Goal: Information Seeking & Learning: Learn about a topic

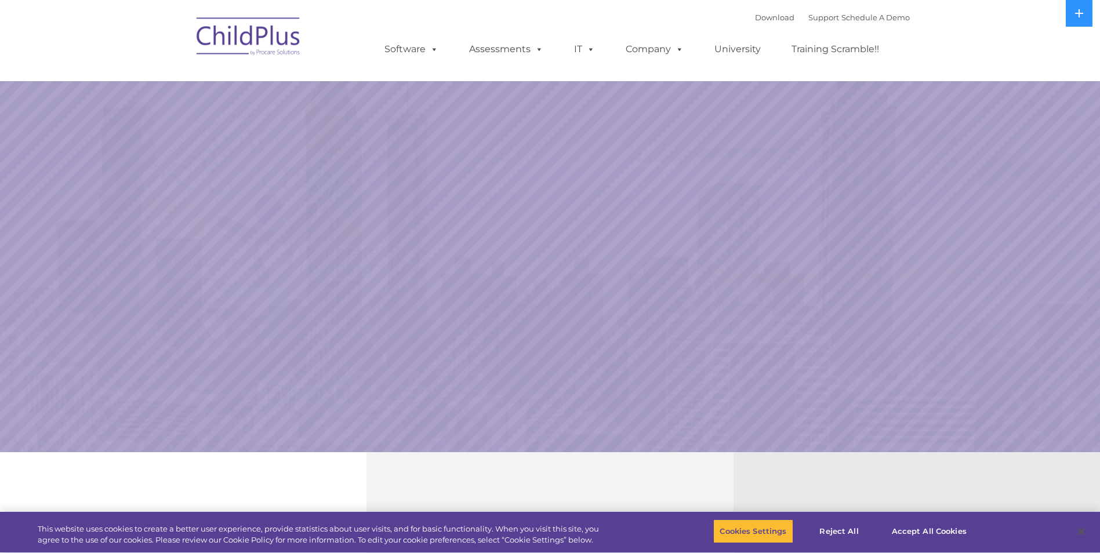
select select "MEDIUM"
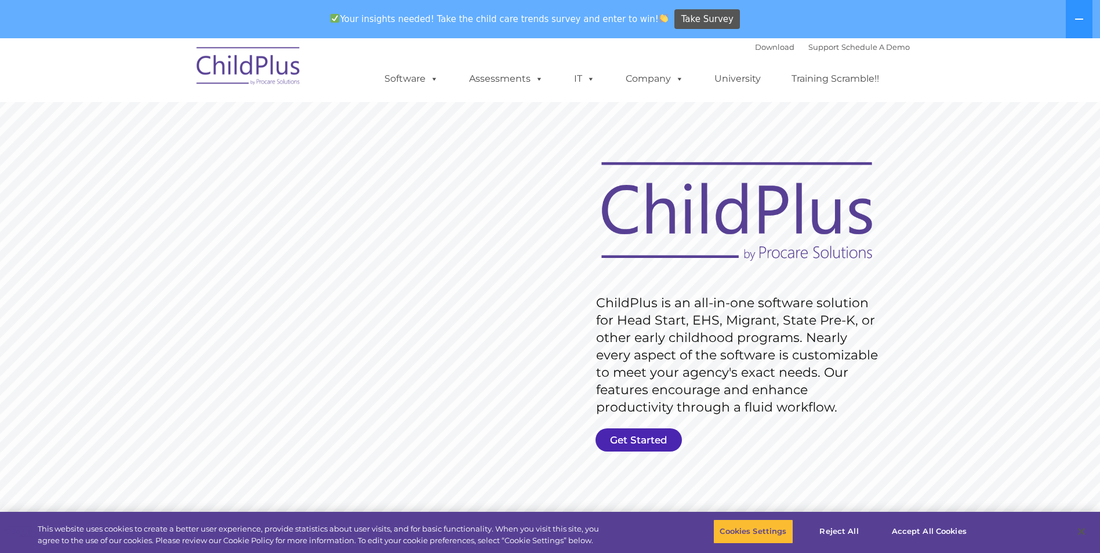
click at [622, 434] on link "Get Started" at bounding box center [639, 440] width 86 height 23
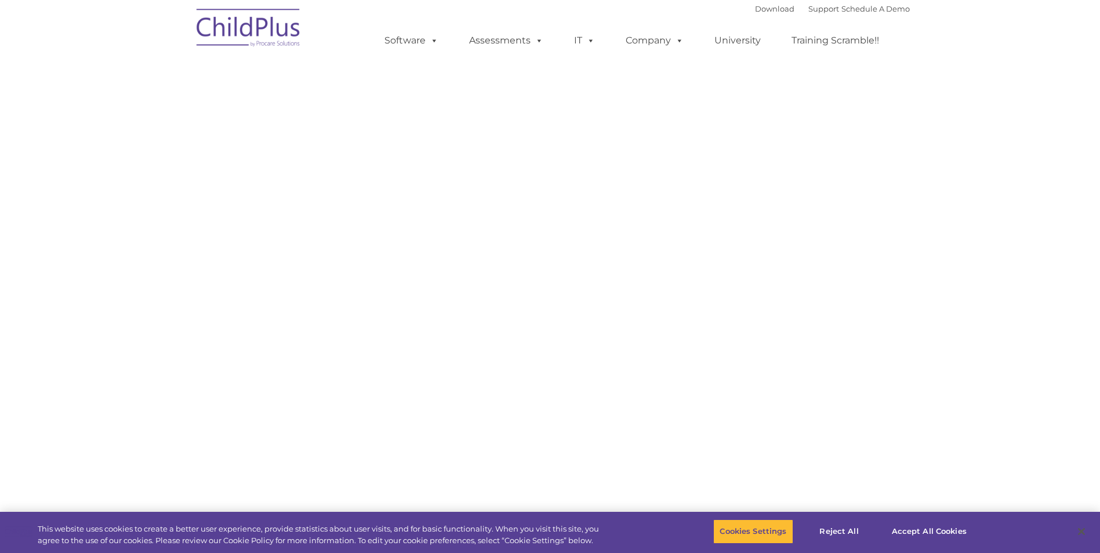
select select "MEDIUM"
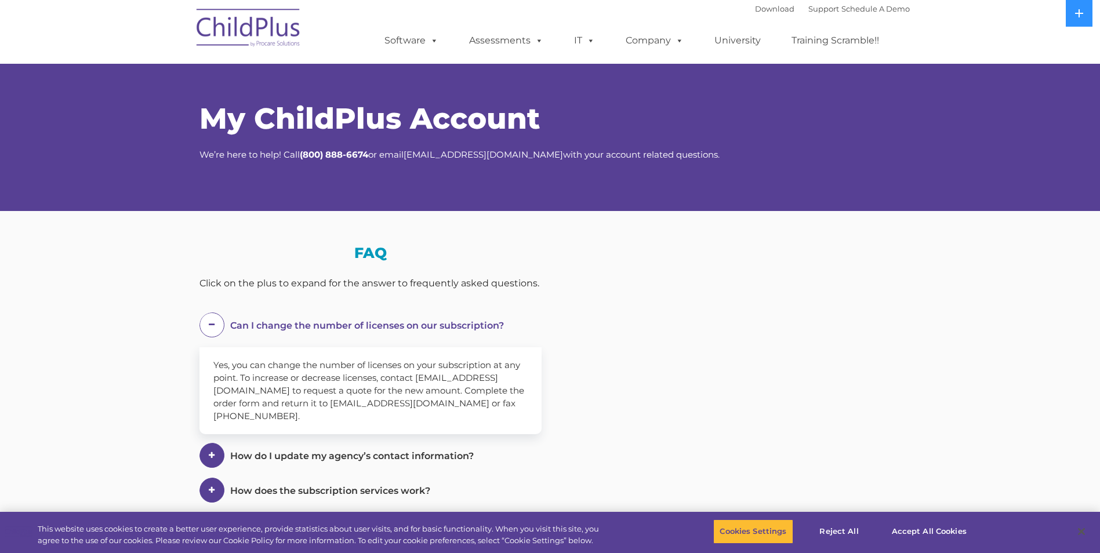
select select "MEDIUM"
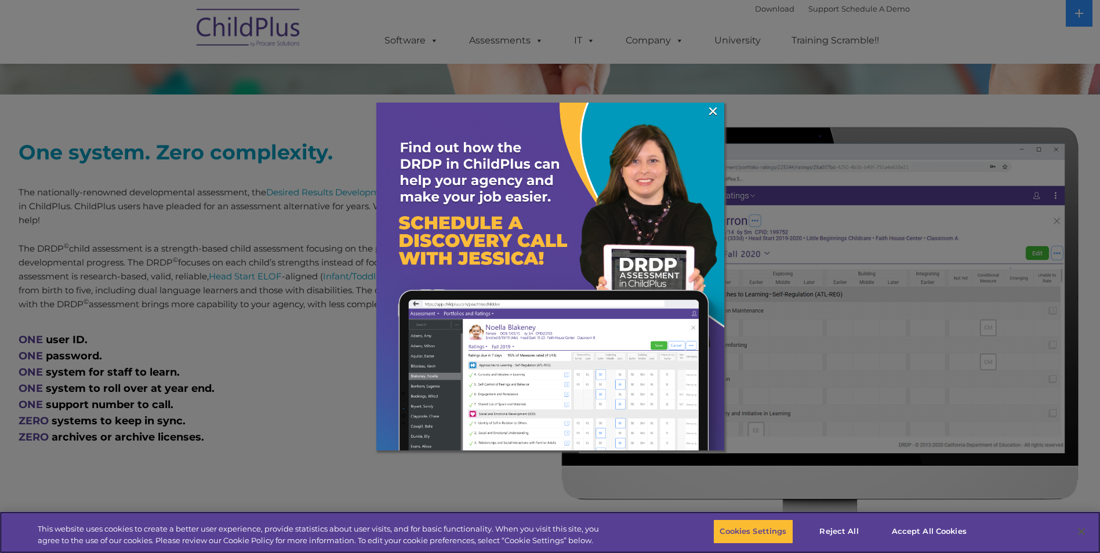
scroll to position [406, 0]
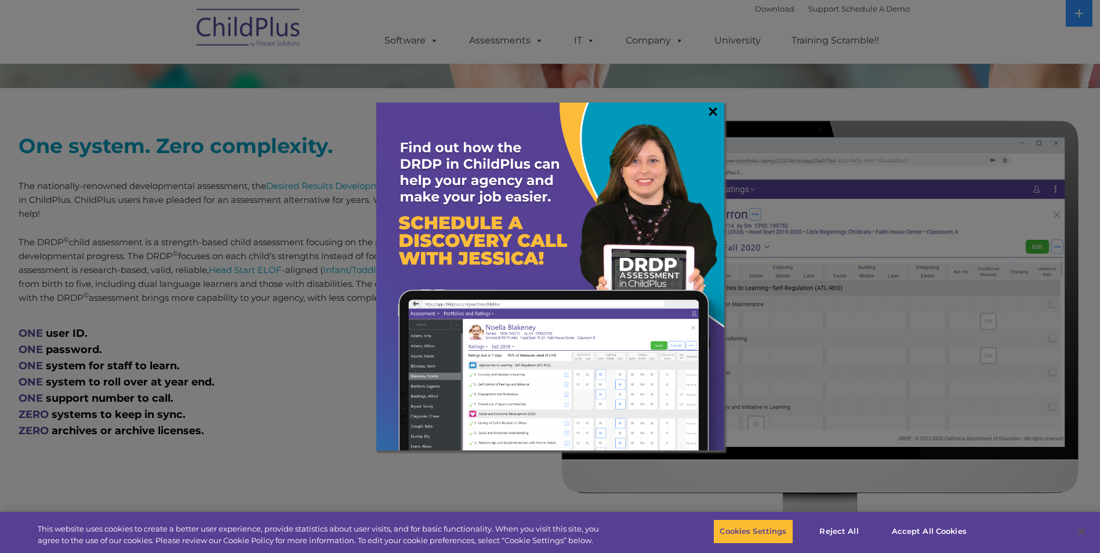
click at [713, 106] on link "×" at bounding box center [712, 112] width 13 height 12
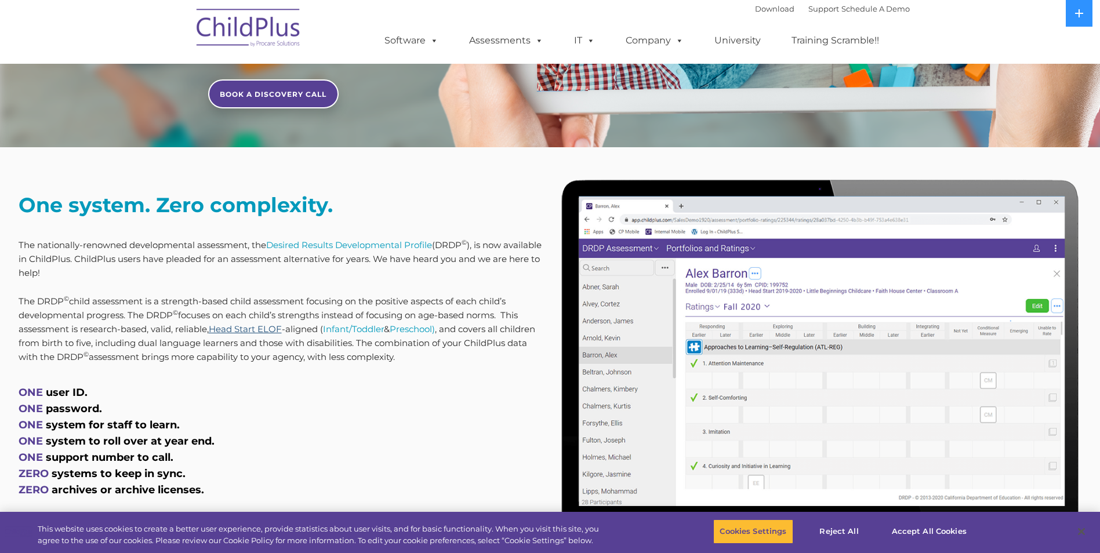
scroll to position [348, 0]
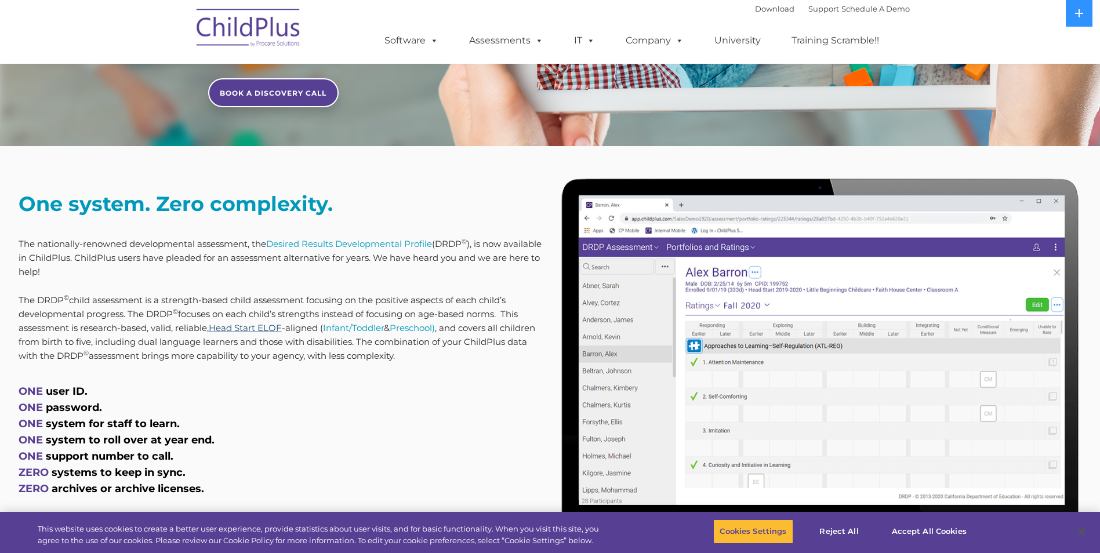
click at [259, 329] on link "Head Start ELOF" at bounding box center [245, 327] width 73 height 11
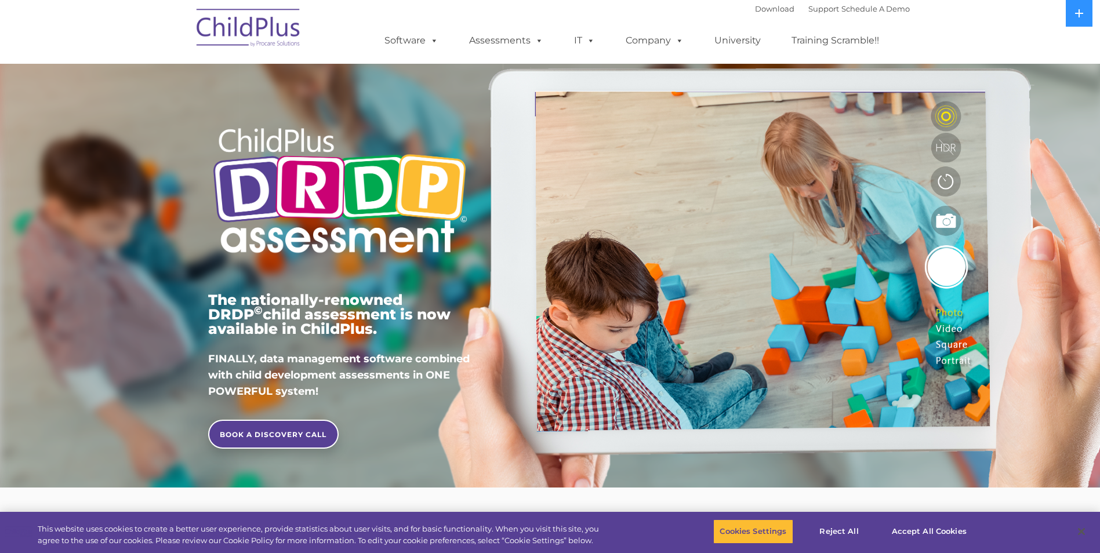
scroll to position [0, 0]
